Goal: Task Accomplishment & Management: Use online tool/utility

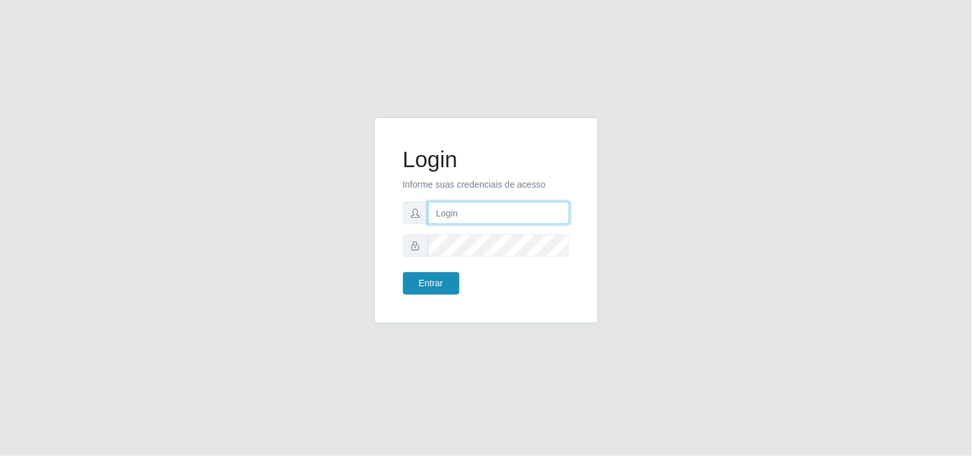
type input "analucia@cestao"
click at [445, 290] on button "Entrar" at bounding box center [431, 283] width 56 height 22
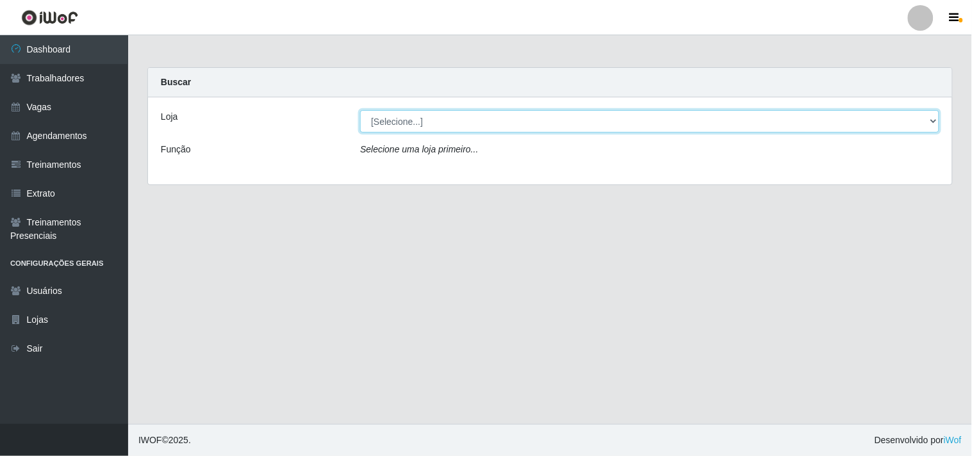
click at [931, 122] on select "[Selecione...] O Cestão - Geisel" at bounding box center [649, 121] width 579 height 22
select select "224"
click at [360, 110] on select "[Selecione...] O Cestão - Geisel" at bounding box center [649, 121] width 579 height 22
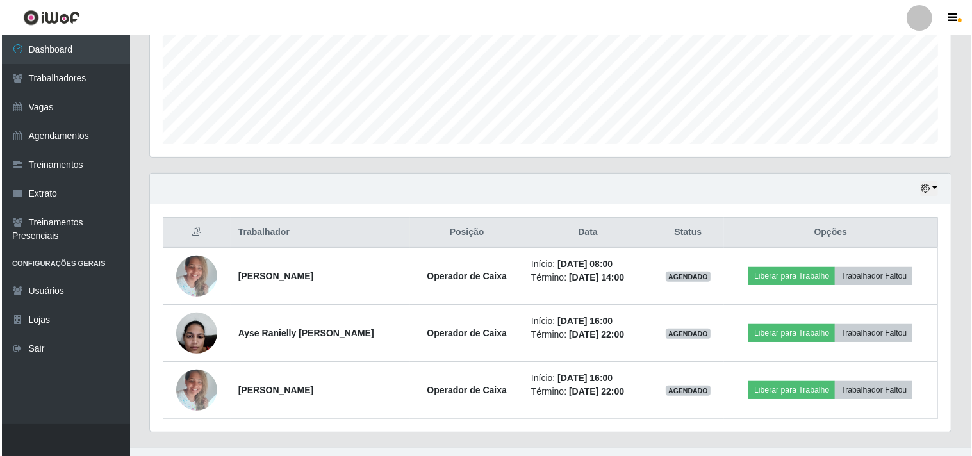
scroll to position [338, 0]
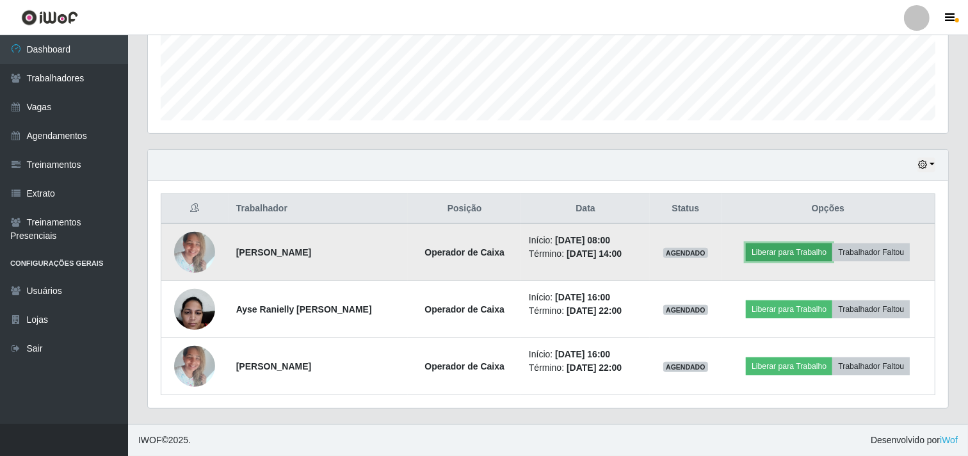
click at [775, 248] on button "Liberar para Trabalho" at bounding box center [789, 252] width 86 height 18
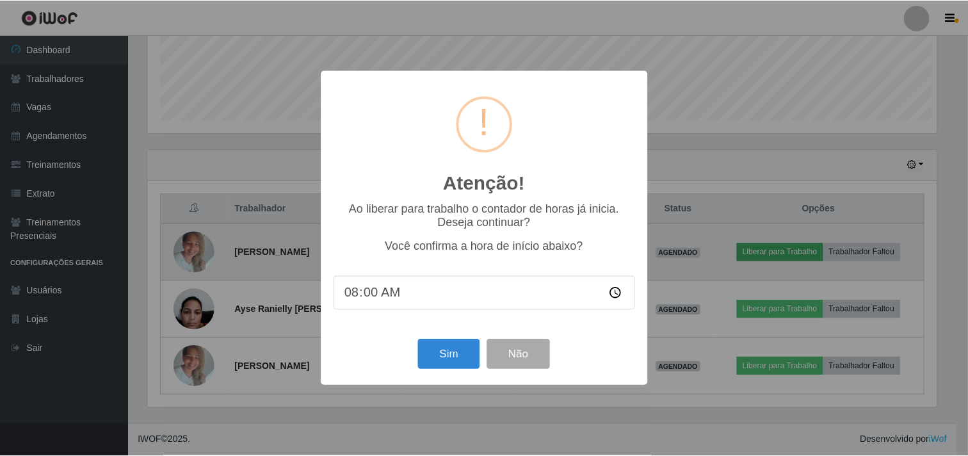
scroll to position [265, 792]
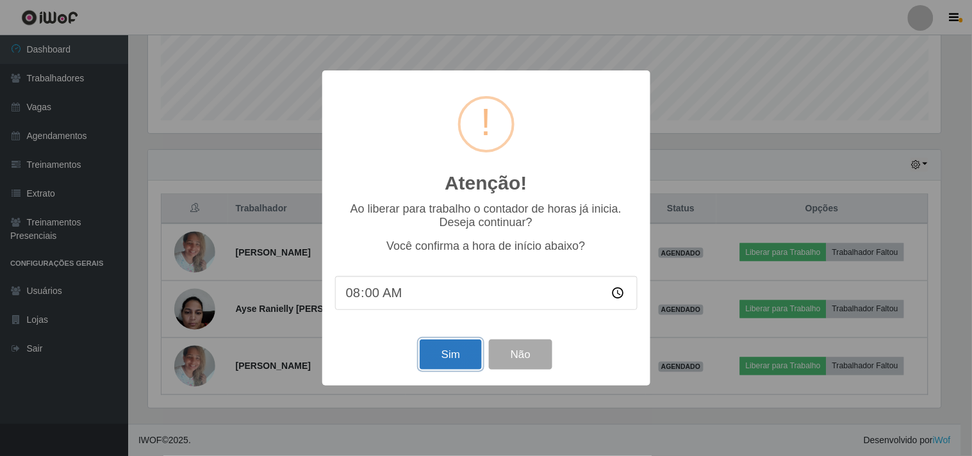
click at [463, 354] on button "Sim" at bounding box center [450, 354] width 62 height 30
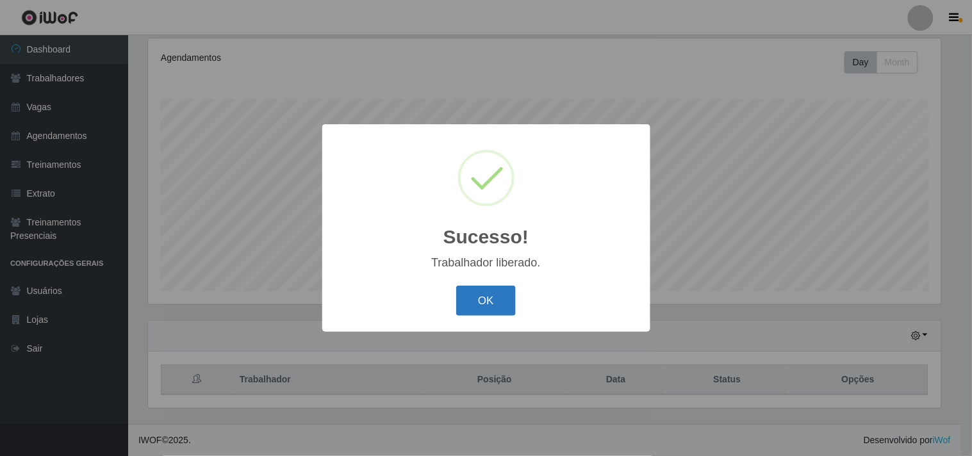
click at [476, 296] on button "OK" at bounding box center [486, 301] width 60 height 30
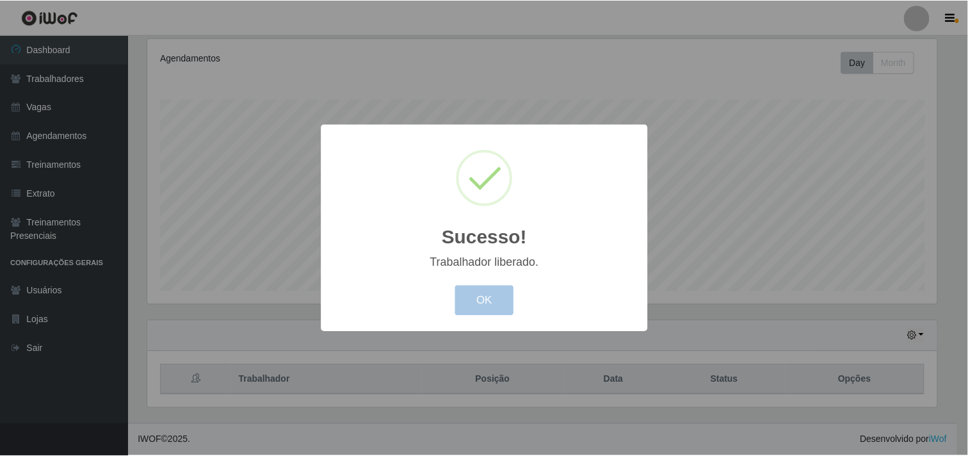
scroll to position [265, 801]
